Goal: Information Seeking & Learning: Understand process/instructions

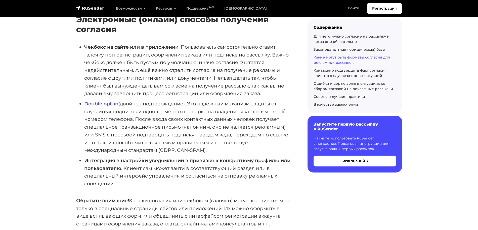
scroll to position [859, 0]
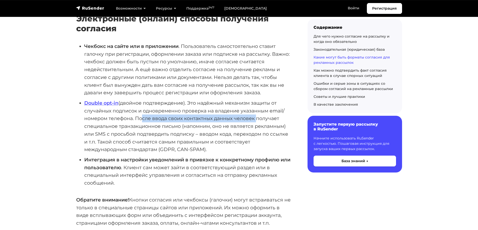
drag, startPoint x: 138, startPoint y: 93, endPoint x: 254, endPoint y: 93, distance: 116.0
click at [254, 99] on li "Double opt-in (двойное подтверждение). Это надёжный механизм защиты от случайны…" at bounding box center [187, 126] width 207 height 54
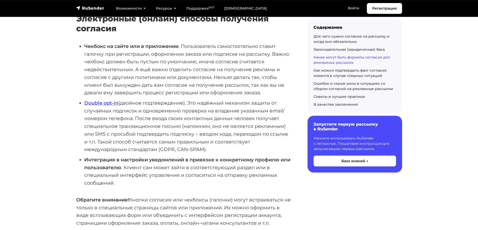
click at [196, 109] on li "Double opt-in (двойное подтверждение). Это надёжный механизм защиты от случайны…" at bounding box center [187, 126] width 207 height 54
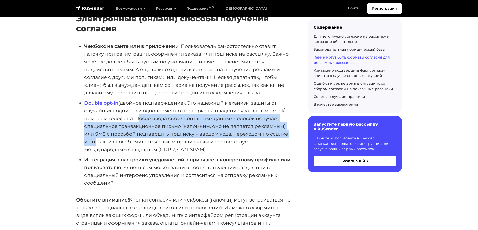
drag, startPoint x: 136, startPoint y: 91, endPoint x: 95, endPoint y: 114, distance: 46.7
click at [95, 114] on li "Double opt-in (двойное подтверждение). Это надёжный механизм защиты от случайны…" at bounding box center [187, 126] width 207 height 54
copy li "После ввода своих контактных данных человек получает специальное транзакционное…"
click at [153, 110] on li "Double opt-in (двойное подтверждение). Это надёжный механизм защиты от случайны…" at bounding box center [187, 126] width 207 height 54
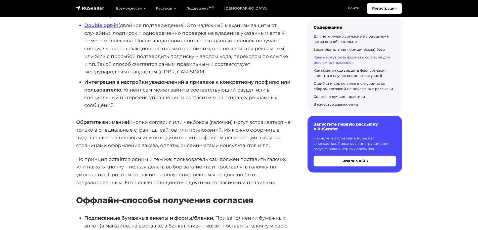
scroll to position [1079, 0]
